Goal: Navigation & Orientation: Find specific page/section

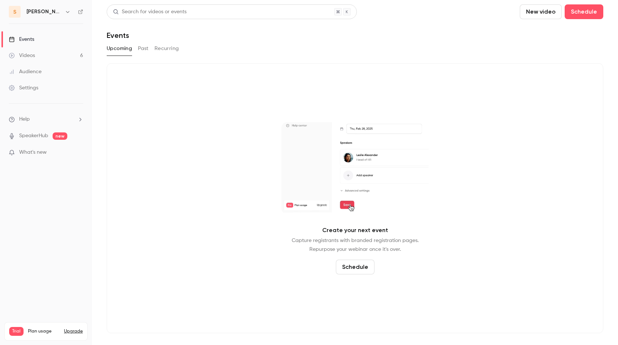
click at [144, 48] on button "Past" at bounding box center [143, 49] width 11 height 12
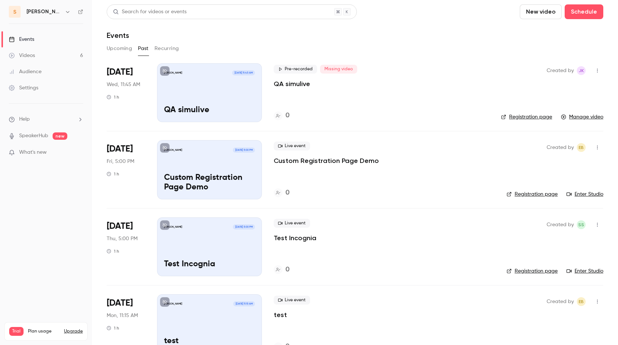
click at [65, 10] on icon "button" at bounding box center [68, 12] width 6 height 6
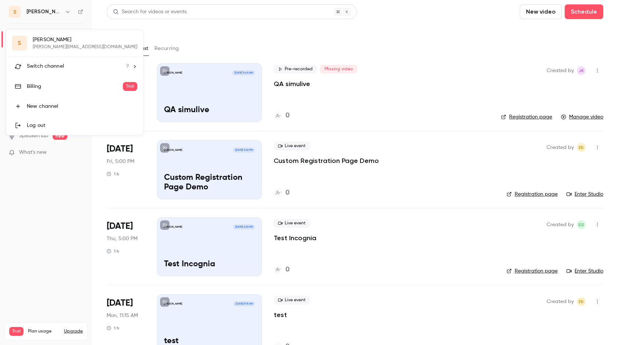
click at [39, 45] on div "s salim [EMAIL_ADDRESS][DOMAIN_NAME] Switch channel 9 Billing Trial New channel…" at bounding box center [74, 82] width 137 height 105
click at [82, 65] on div "Switch channel 9" at bounding box center [78, 67] width 102 height 8
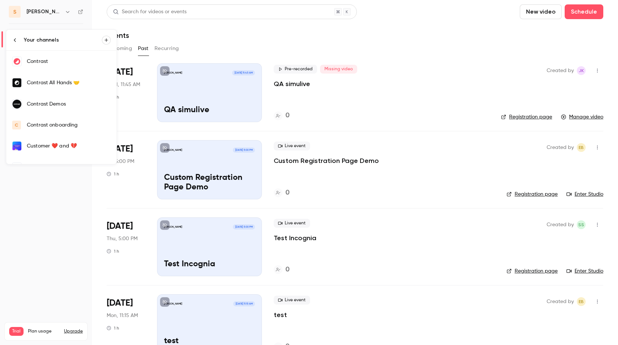
click at [38, 67] on link "Contrast" at bounding box center [61, 61] width 110 height 21
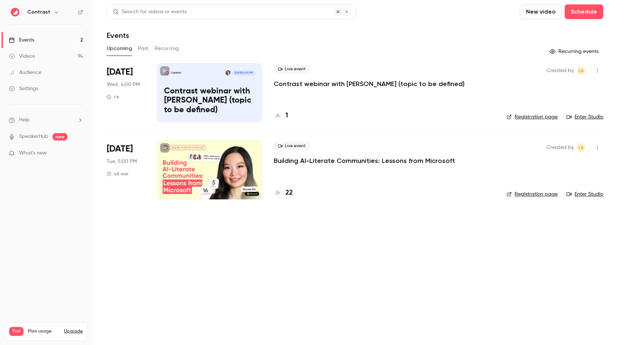
click at [37, 57] on link "Videos 94" at bounding box center [46, 56] width 92 height 16
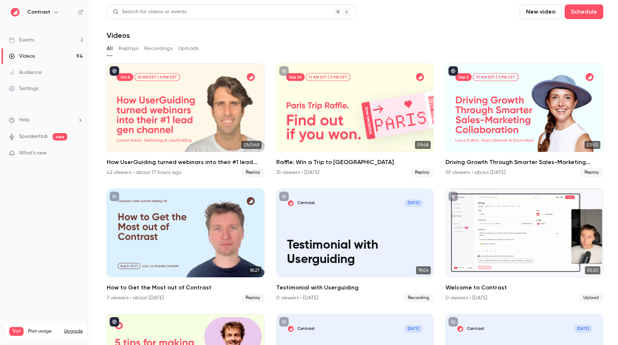
click at [54, 153] on p "What's new" at bounding box center [40, 153] width 63 height 8
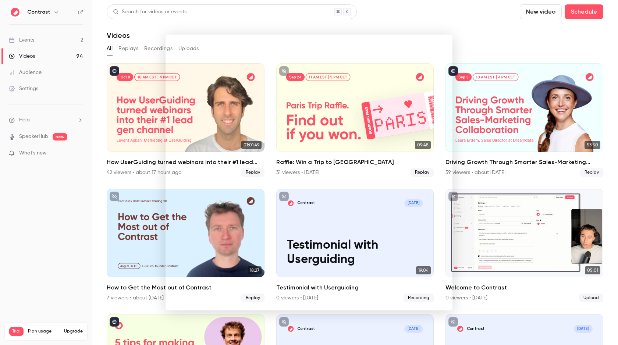
click at [43, 199] on div at bounding box center [309, 172] width 618 height 345
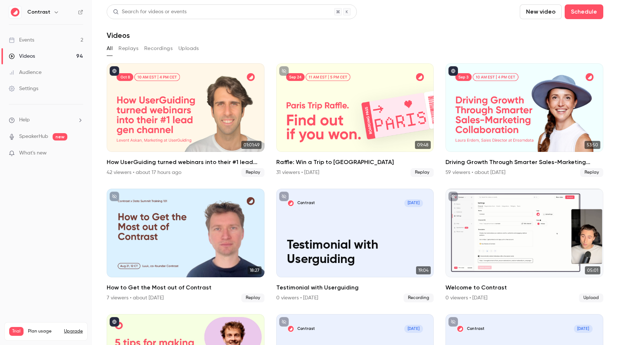
click at [39, 43] on link "Events 2" at bounding box center [46, 40] width 92 height 16
